Goal: Task Accomplishment & Management: Use online tool/utility

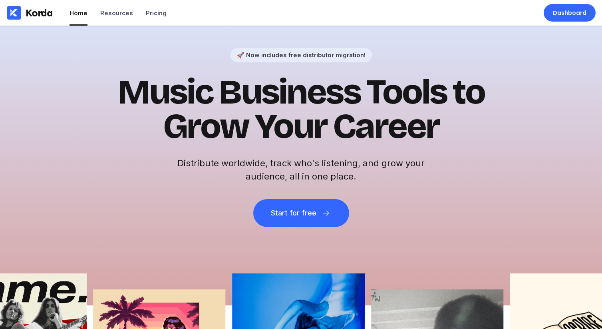
drag, startPoint x: 236, startPoint y: 88, endPoint x: 186, endPoint y: 30, distance: 76.5
click at [234, 85] on h1 "Music Business Tools to Grow Your Career" at bounding box center [300, 109] width 391 height 69
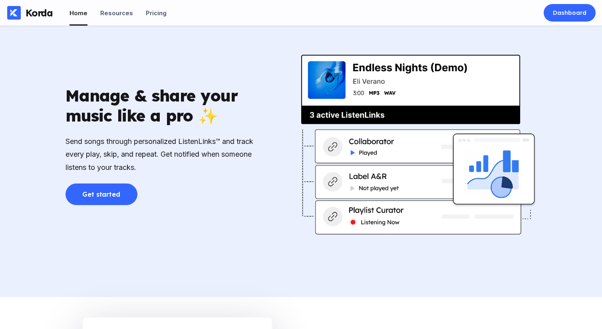
scroll to position [1156, 0]
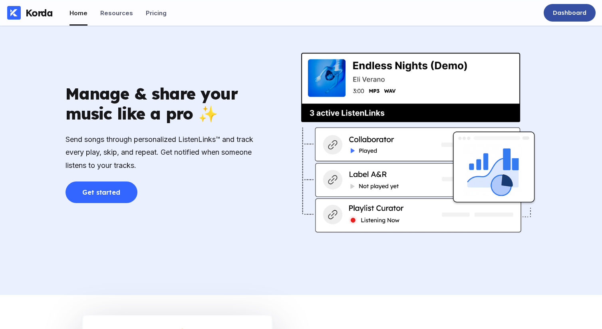
click at [570, 16] on div "Dashboard" at bounding box center [570, 13] width 34 height 8
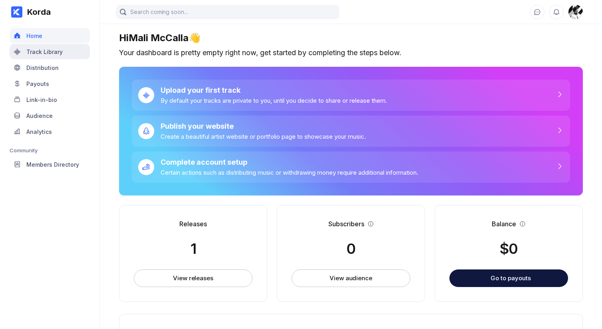
click at [72, 52] on div "Track Library" at bounding box center [50, 51] width 80 height 15
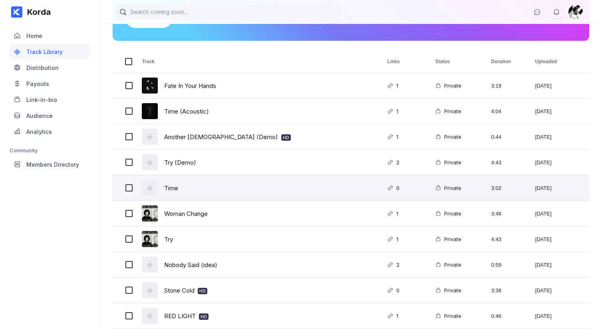
scroll to position [104, 0]
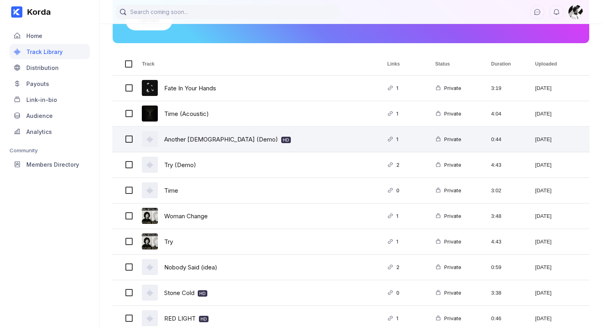
click at [265, 141] on div "Another lady (Demo) HD" at bounding box center [254, 139] width 245 height 25
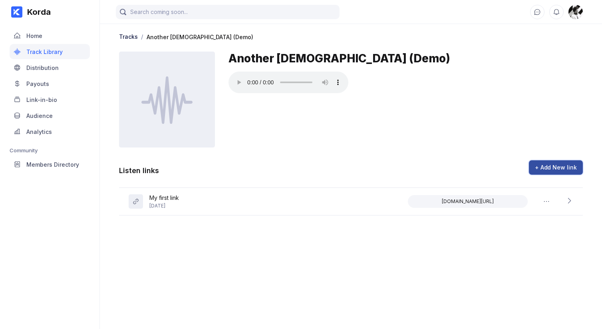
click at [558, 166] on div "+ Add New link" at bounding box center [556, 167] width 42 height 8
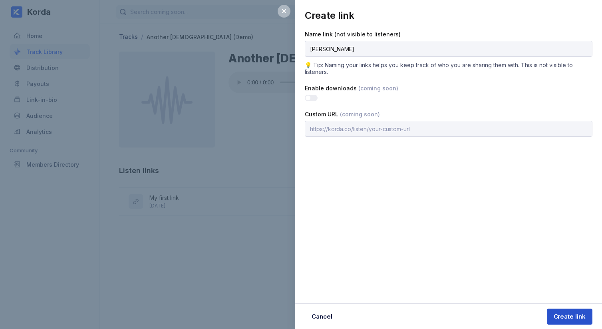
type input "Matt"
click at [567, 312] on div "Create link" at bounding box center [569, 316] width 32 height 8
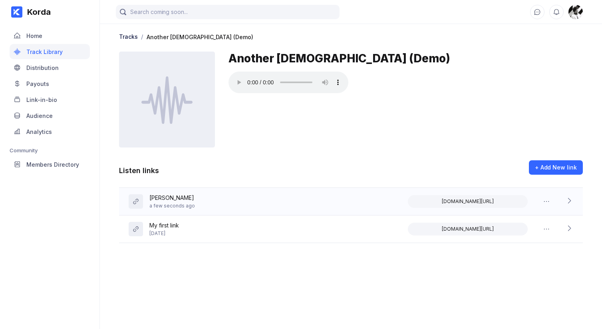
drag, startPoint x: 339, startPoint y: 285, endPoint x: 494, endPoint y: 191, distance: 181.0
click at [341, 285] on main "Tracks / Another lady (Demo) Another lady (Demo) Listen links + Add New link Ma…" at bounding box center [351, 156] width 502 height 313
click at [487, 202] on button "Copy to clipboard" at bounding box center [468, 201] width 120 height 13
click at [570, 201] on icon at bounding box center [569, 200] width 8 height 8
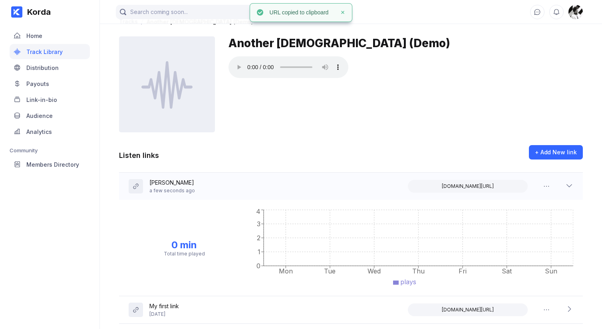
scroll to position [17, 0]
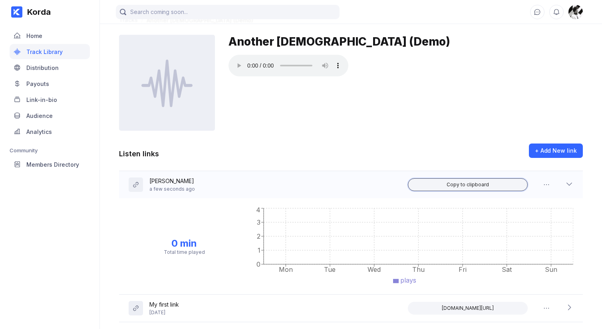
click at [493, 181] on button "Copy to clipboard" at bounding box center [468, 184] width 120 height 13
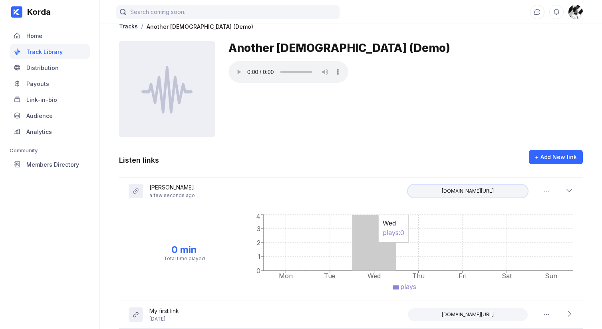
scroll to position [0, 0]
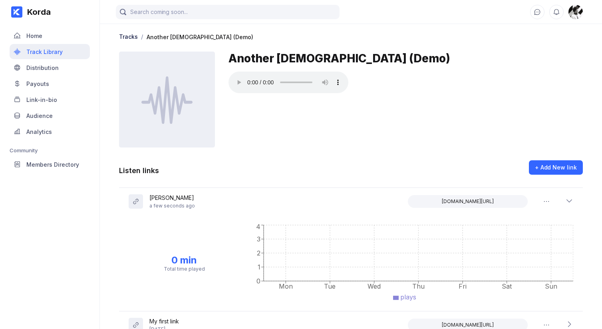
click at [52, 55] on div "Track Library" at bounding box center [50, 51] width 80 height 15
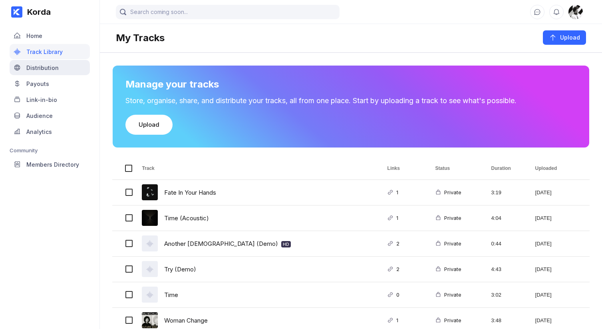
click at [55, 69] on div "Distribution" at bounding box center [42, 67] width 32 height 7
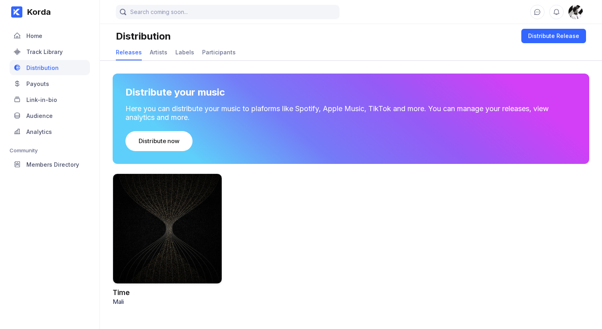
click at [201, 239] on div at bounding box center [167, 228] width 109 height 110
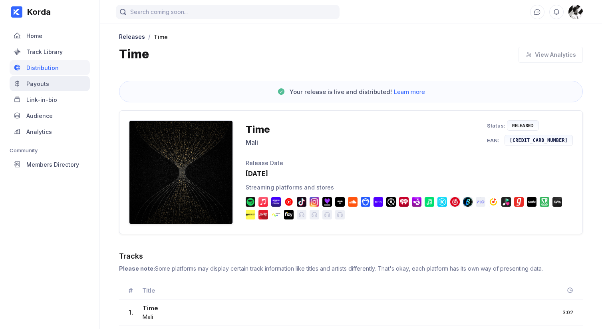
click at [48, 83] on div "Payouts" at bounding box center [37, 83] width 23 height 7
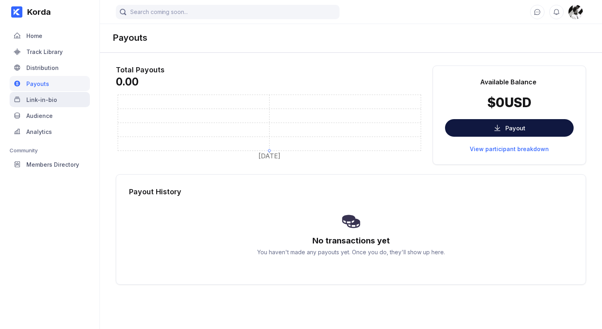
click at [27, 97] on div "Link-in-bio" at bounding box center [41, 99] width 31 height 7
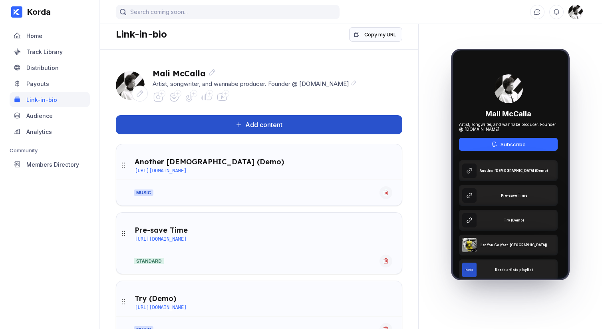
click at [242, 125] on div "Add content" at bounding box center [262, 125] width 40 height 8
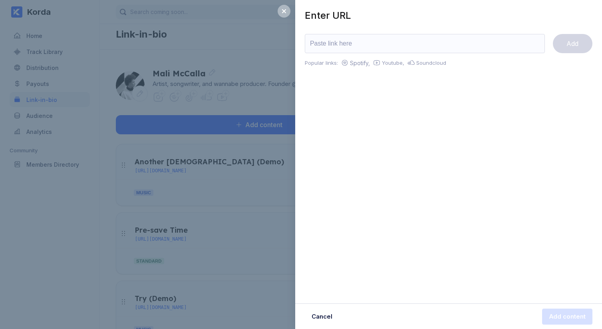
click at [198, 138] on div "Enter URL Add Popular links: Spotify, Youtube, Soundcloud Cancel Add content" at bounding box center [301, 164] width 602 height 329
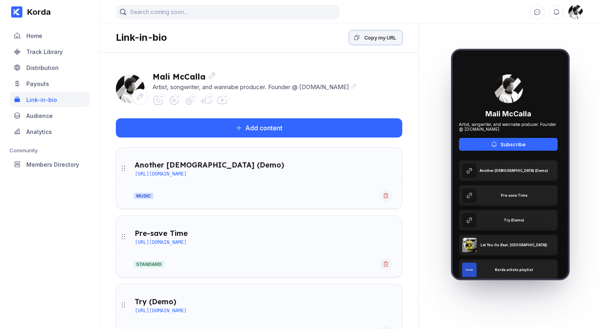
click at [372, 43] on button "Copy my URL" at bounding box center [375, 37] width 53 height 14
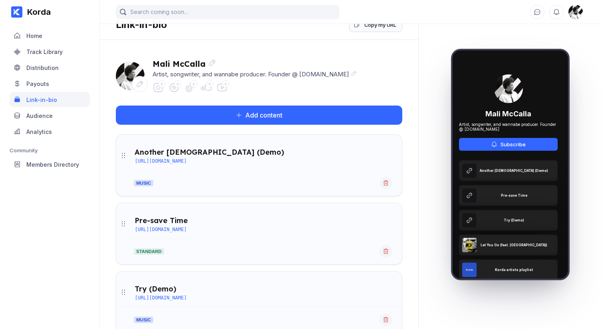
scroll to position [15, 0]
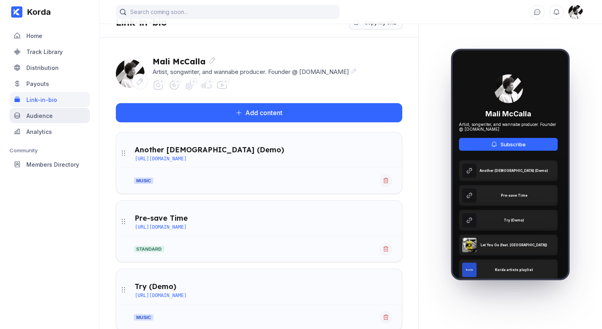
click at [44, 115] on div "Audience" at bounding box center [39, 115] width 26 height 7
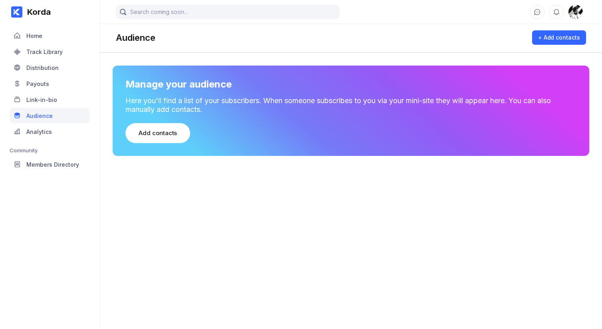
drag, startPoint x: 333, startPoint y: 189, endPoint x: 477, endPoint y: 54, distance: 198.3
click at [337, 186] on main "Audience + Add contacts Manage your audience Here you'll find a list of your su…" at bounding box center [351, 156] width 502 height 313
drag, startPoint x: 218, startPoint y: 163, endPoint x: 65, endPoint y: 75, distance: 176.9
click at [217, 163] on div "Manage your audience Here you'll find a list of your subscribers. When someone …" at bounding box center [351, 109] width 502 height 113
drag, startPoint x: 141, startPoint y: 202, endPoint x: 65, endPoint y: 129, distance: 106.4
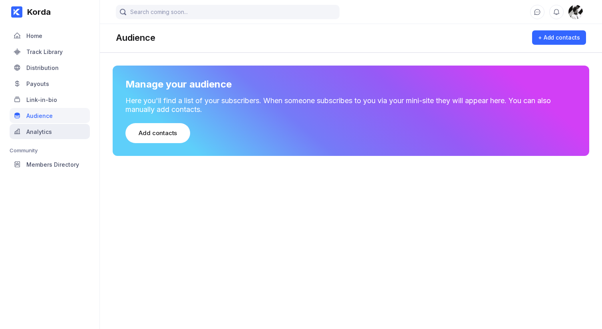
click at [124, 184] on main "Audience + Add contacts Manage your audience Here you'll find a list of your su…" at bounding box center [351, 156] width 502 height 313
click at [48, 178] on div "Korda Home Track Library Distribution Payouts Link-in-bio Audience Analytics Co…" at bounding box center [50, 164] width 100 height 329
click at [48, 165] on div "Members Directory" at bounding box center [52, 164] width 53 height 7
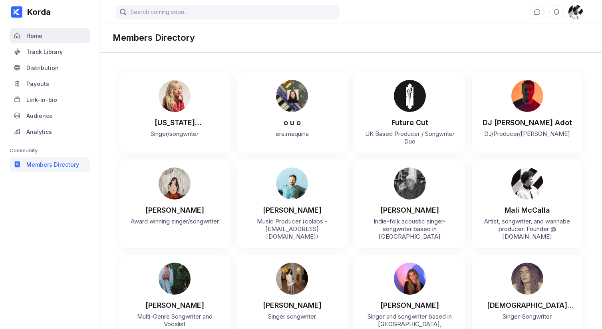
click at [55, 36] on div "Home" at bounding box center [50, 35] width 80 height 15
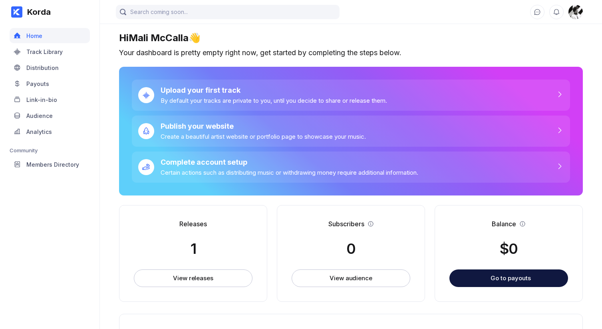
click at [370, 232] on div "Subscribers 0 View audience" at bounding box center [351, 253] width 148 height 97
click at [58, 50] on div "Track Library" at bounding box center [44, 51] width 36 height 7
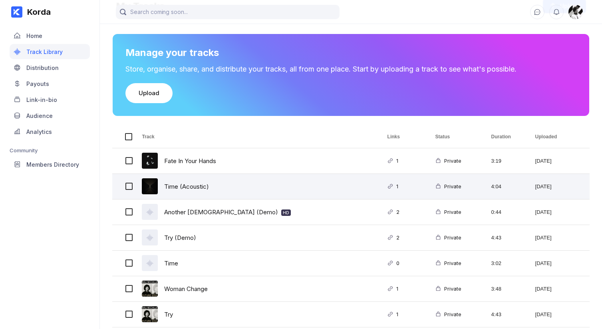
scroll to position [37, 0]
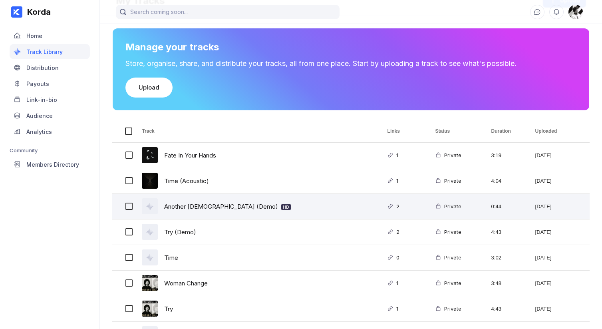
click at [281, 206] on div "Another lady (Demo) HD" at bounding box center [254, 206] width 245 height 25
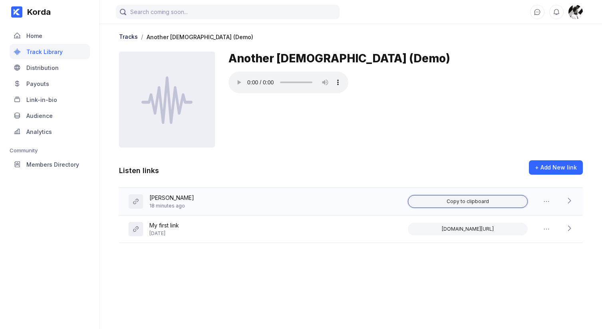
click at [474, 199] on div "Copy to clipboard" at bounding box center [467, 201] width 42 height 6
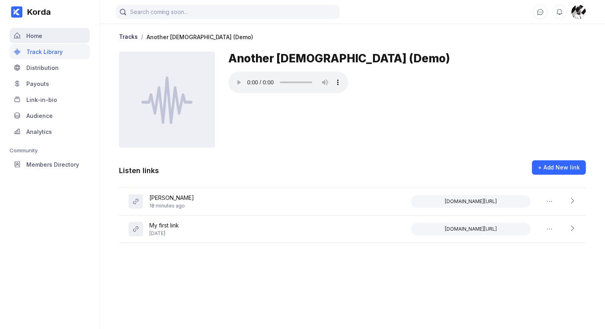
click at [39, 35] on div "Home" at bounding box center [34, 35] width 16 height 7
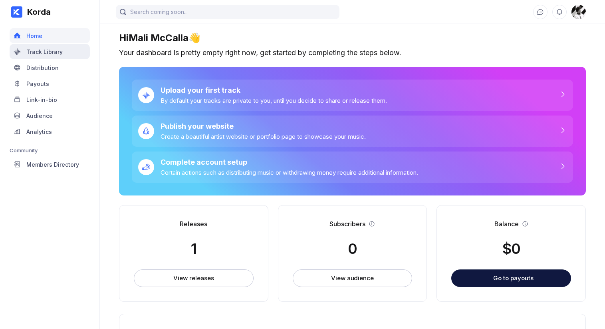
click at [46, 50] on div "Track Library" at bounding box center [44, 51] width 36 height 7
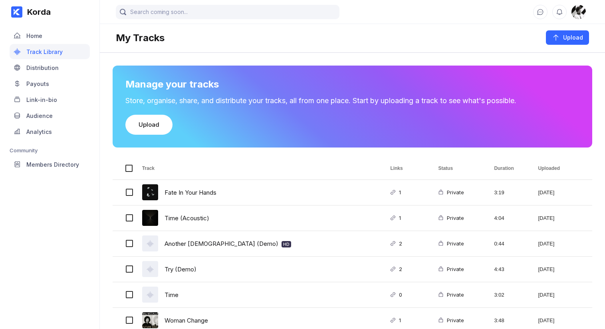
click at [102, 246] on div "Manage your tracks Store, organise, share, and distribute your tracks, all from…" at bounding box center [352, 249] width 505 height 393
click at [44, 64] on div "Distribution" at bounding box center [42, 67] width 32 height 7
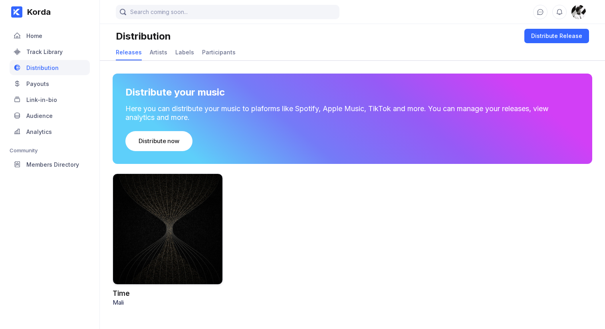
click at [191, 224] on div at bounding box center [168, 228] width 110 height 111
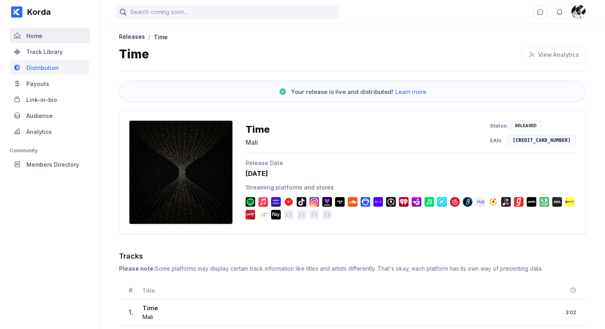
click at [36, 38] on div "Home" at bounding box center [34, 35] width 16 height 7
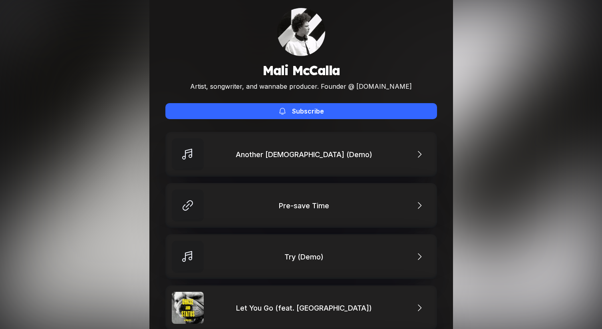
scroll to position [26, 0]
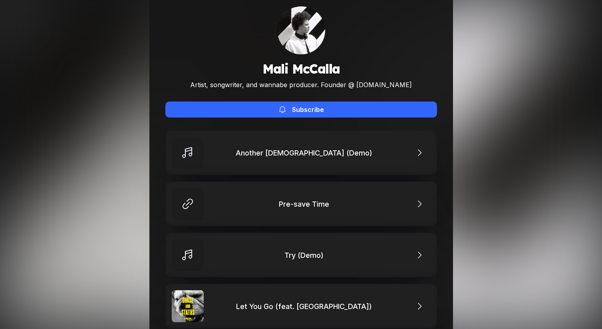
drag, startPoint x: 103, startPoint y: 62, endPoint x: 212, endPoint y: 83, distance: 111.0
click at [103, 62] on div "Mali McCalla Artist, songwriter, and wannabe producer. Founder @ korda.co Subsc…" at bounding box center [301, 210] width 602 height 472
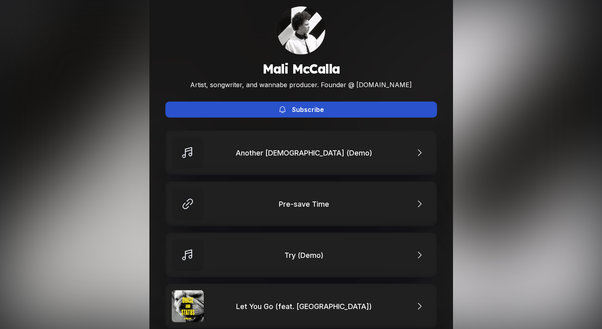
click at [288, 110] on button "Subscribe" at bounding box center [300, 109] width 271 height 16
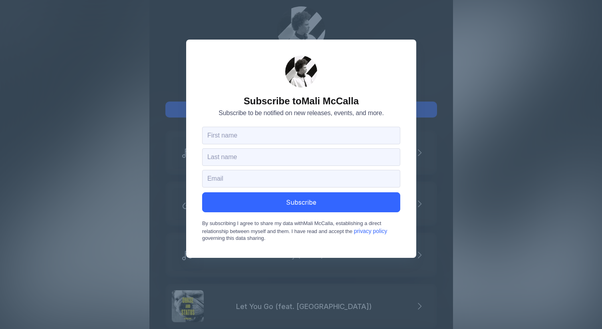
click at [535, 85] on div "Subscribe to Mali McCalla Subscribe to be notified on new releases, events, and…" at bounding box center [301, 164] width 602 height 329
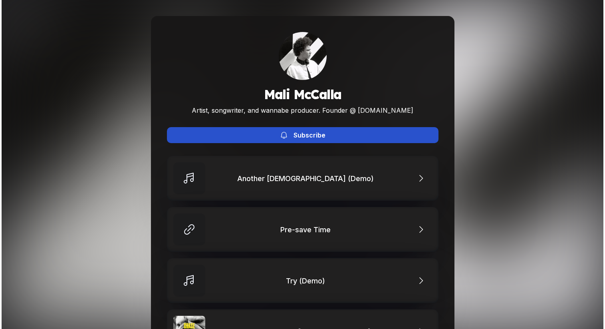
scroll to position [2, 0]
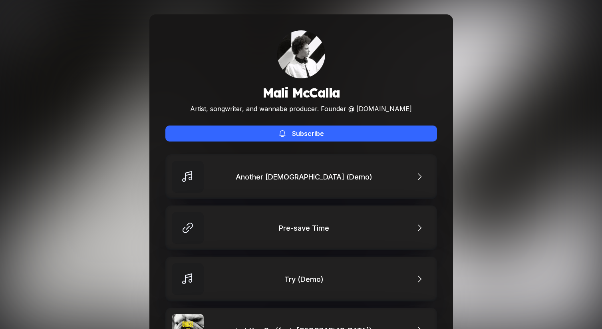
click at [64, 97] on div "Mali McCalla Artist, songwriter, and wannabe producer. Founder @ korda.co Subsc…" at bounding box center [301, 234] width 602 height 472
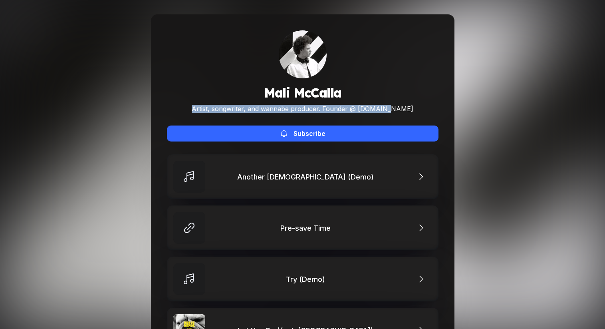
drag, startPoint x: 242, startPoint y: 106, endPoint x: 411, endPoint y: 106, distance: 169.3
click at [410, 106] on div "Mali McCalla Artist, songwriter, and wannabe producer. Founder @ korda.co Subsc…" at bounding box center [302, 85] width 271 height 111
click at [411, 106] on div "Mali McCalla Artist, songwriter, and wannabe producer. Founder @ korda.co Subsc…" at bounding box center [302, 85] width 271 height 111
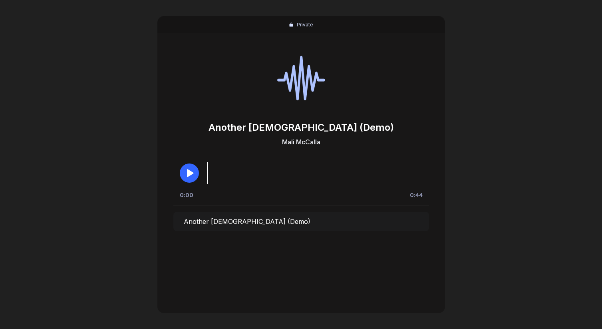
click at [187, 171] on icon "button" at bounding box center [190, 173] width 7 height 8
click at [590, 97] on div "Private Another lady (Demo) Mali McCalla 0:21 0:44 Another lady (Demo)" at bounding box center [301, 164] width 602 height 329
click at [192, 171] on icon "button" at bounding box center [190, 172] width 7 height 7
drag, startPoint x: 174, startPoint y: 95, endPoint x: 150, endPoint y: 22, distance: 77.5
click at [175, 94] on div at bounding box center [303, 78] width 256 height 72
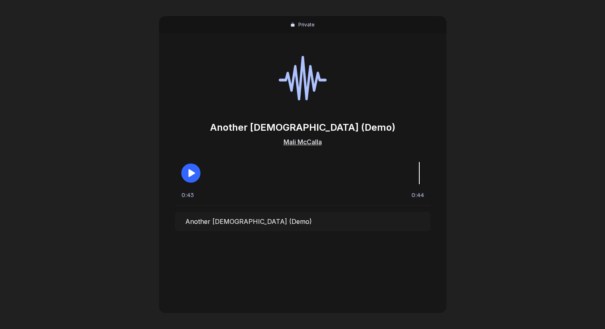
click at [308, 141] on div "Mali McCalla" at bounding box center [302, 142] width 38 height 8
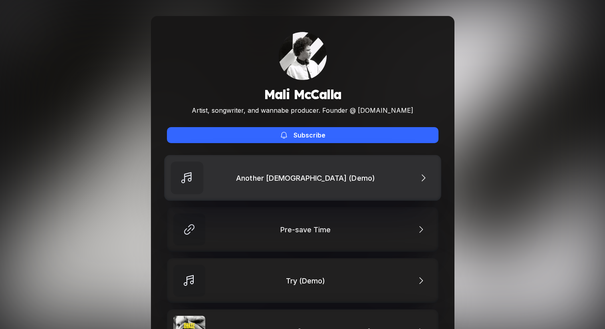
click at [407, 168] on link "Another Lady (Demo)" at bounding box center [302, 178] width 277 height 46
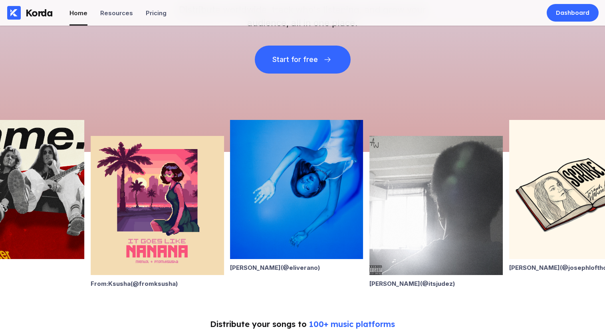
scroll to position [154, 0]
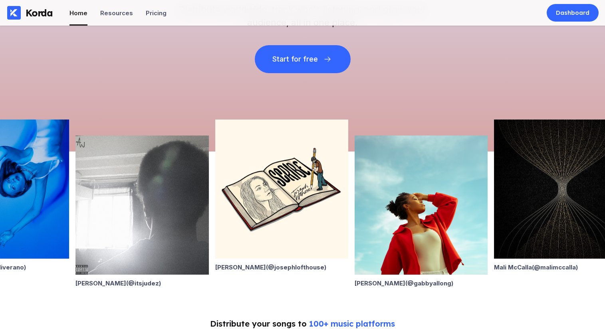
drag, startPoint x: 346, startPoint y: 192, endPoint x: 163, endPoint y: 208, distance: 183.5
click at [163, 208] on img at bounding box center [141, 204] width 133 height 139
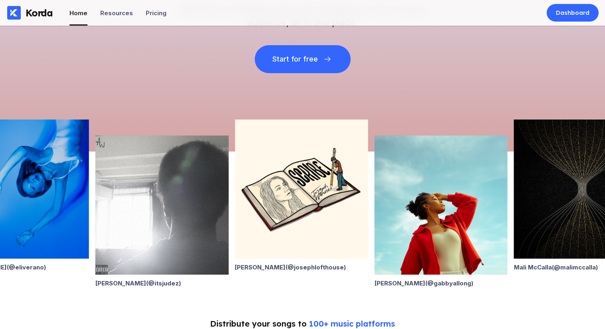
click at [435, 230] on img at bounding box center [440, 204] width 133 height 139
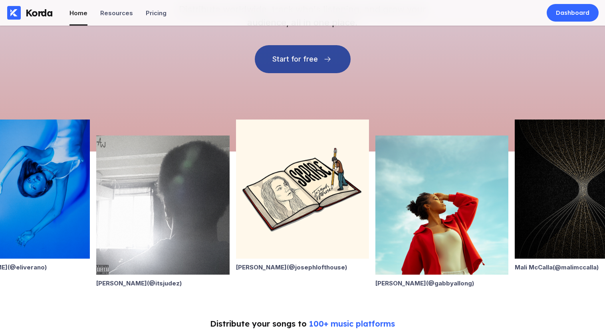
scroll to position [0, 0]
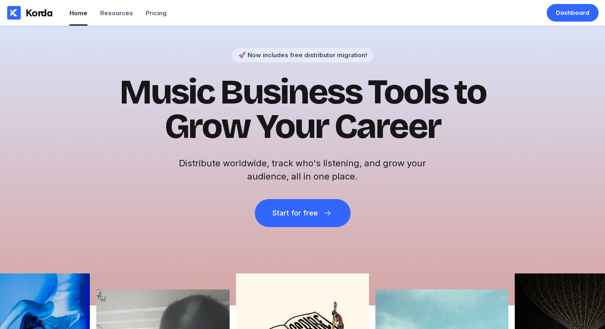
click at [41, 13] on div "Korda" at bounding box center [39, 13] width 27 height 12
